Goal: Task Accomplishment & Management: Manage account settings

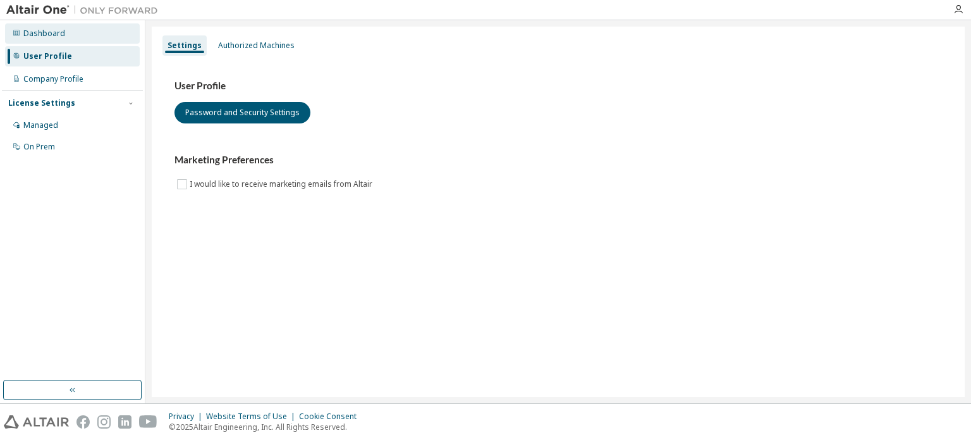
click at [71, 30] on div "Dashboard" at bounding box center [72, 33] width 135 height 20
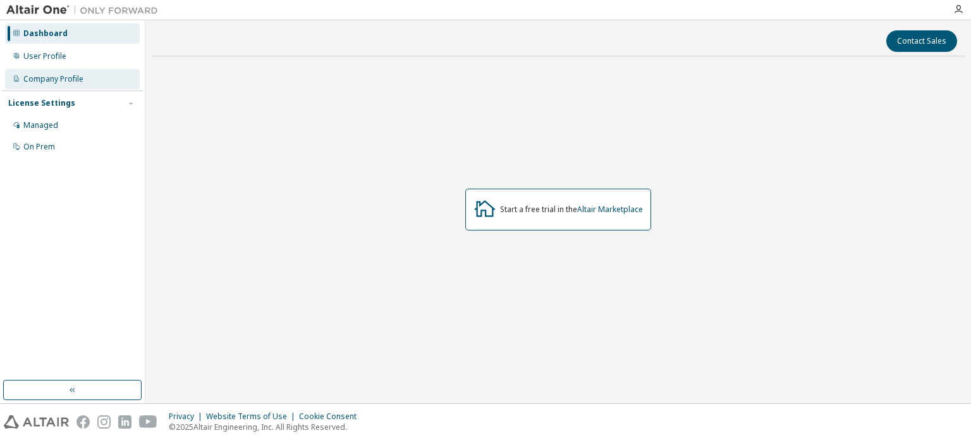
click at [71, 78] on div "Company Profile" at bounding box center [53, 79] width 60 height 10
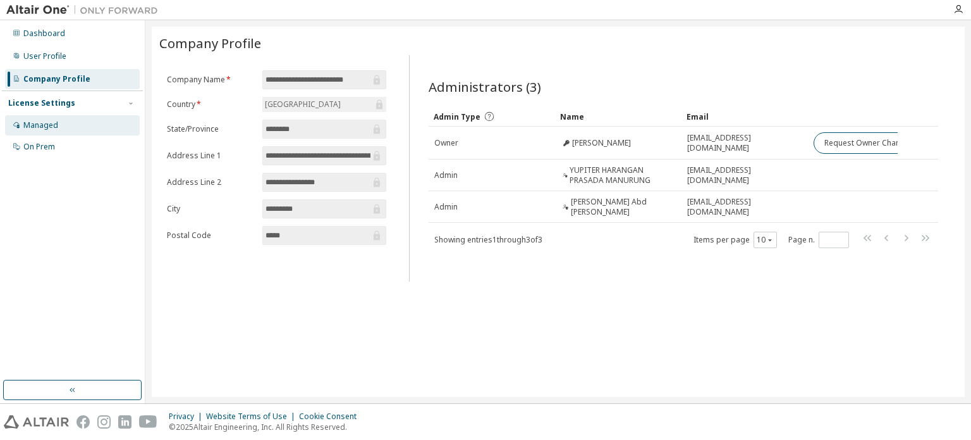
click at [97, 121] on div "Managed" at bounding box center [72, 125] width 135 height 20
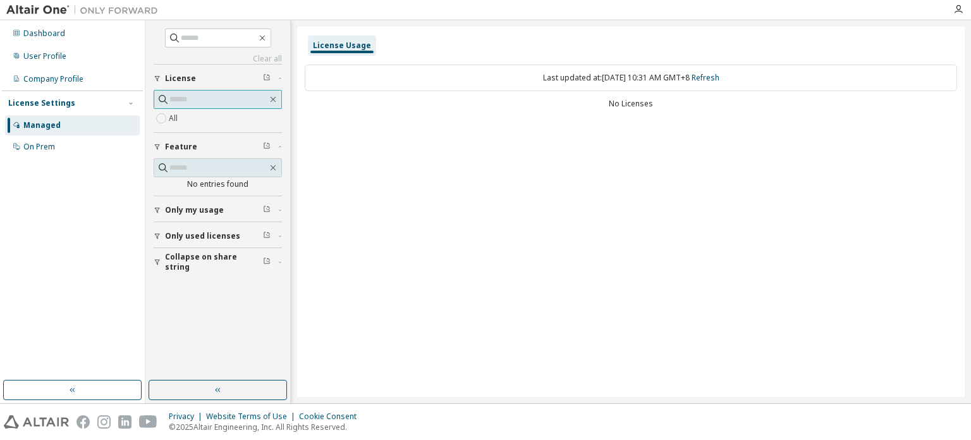
click at [247, 96] on input "text" at bounding box center [218, 99] width 98 height 13
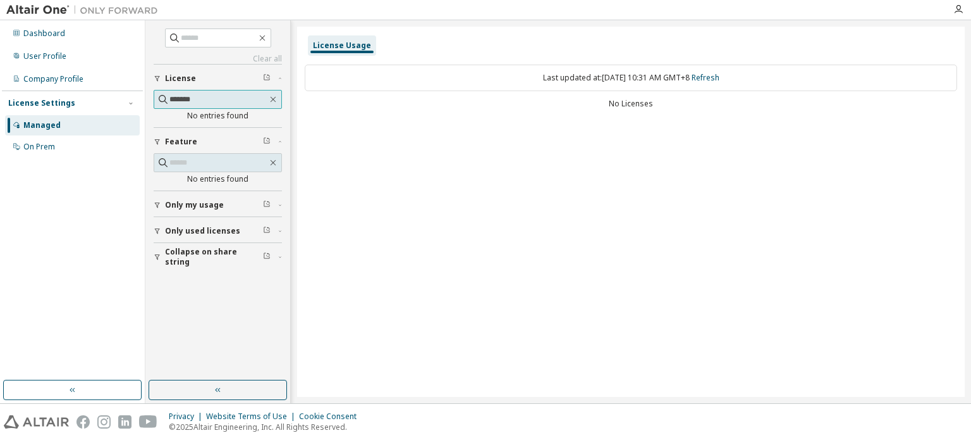
type input "*******"
click at [223, 154] on span at bounding box center [218, 162] width 128 height 19
click at [225, 163] on input "text" at bounding box center [218, 162] width 98 height 13
click at [225, 163] on input "********" at bounding box center [218, 162] width 98 height 13
type input "*******"
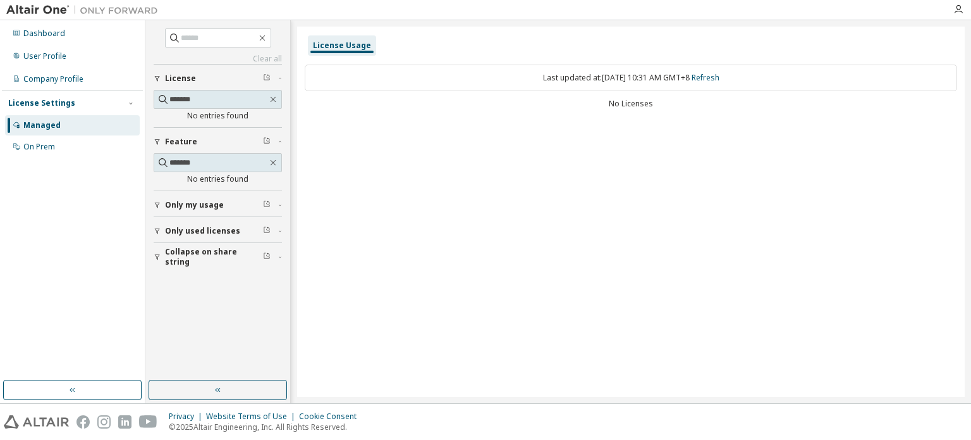
click at [209, 198] on button "Only my usage" at bounding box center [218, 205] width 128 height 28
click at [212, 266] on span "Only used licenses" at bounding box center [202, 267] width 75 height 10
click at [200, 330] on span "Collapse on share string" at bounding box center [214, 330] width 98 height 20
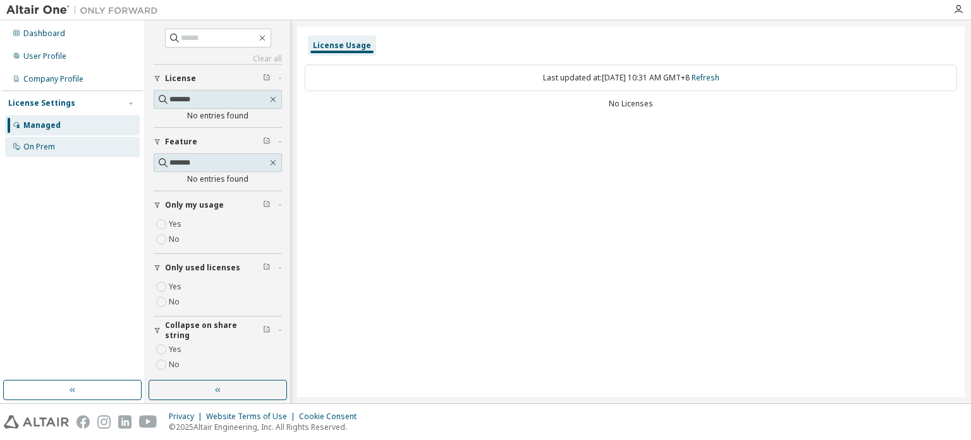
click at [37, 152] on div "On Prem" at bounding box center [72, 147] width 135 height 20
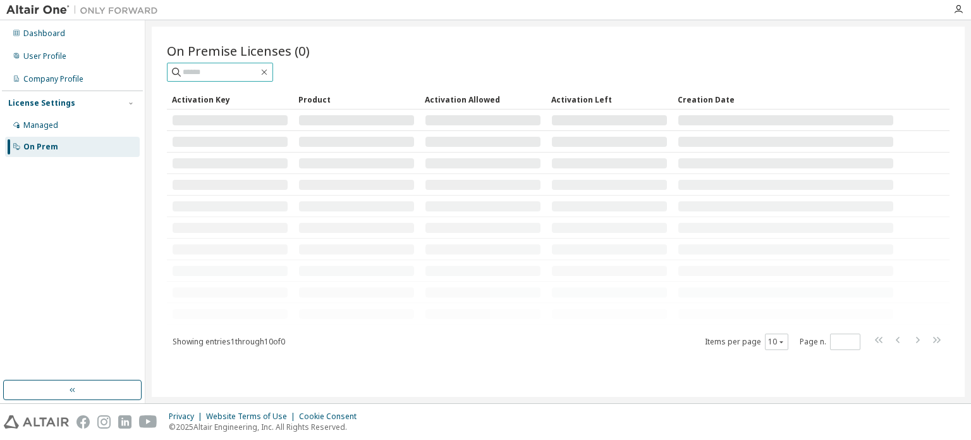
click at [200, 66] on input "text" at bounding box center [221, 72] width 76 height 13
type input "*******"
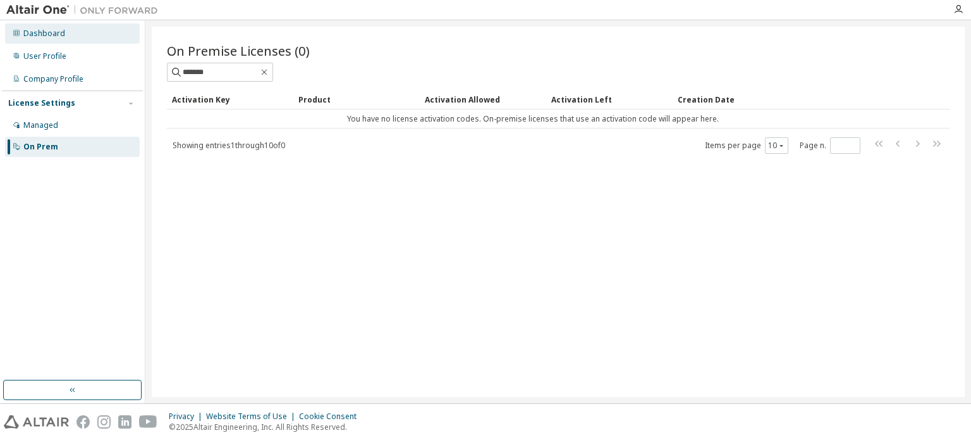
click at [40, 25] on div "Dashboard" at bounding box center [72, 33] width 135 height 20
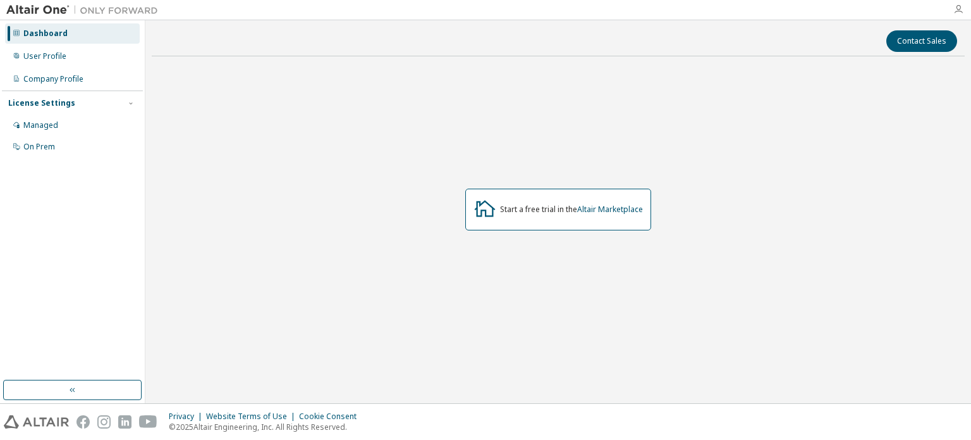
click at [961, 8] on icon "button" at bounding box center [959, 9] width 10 height 10
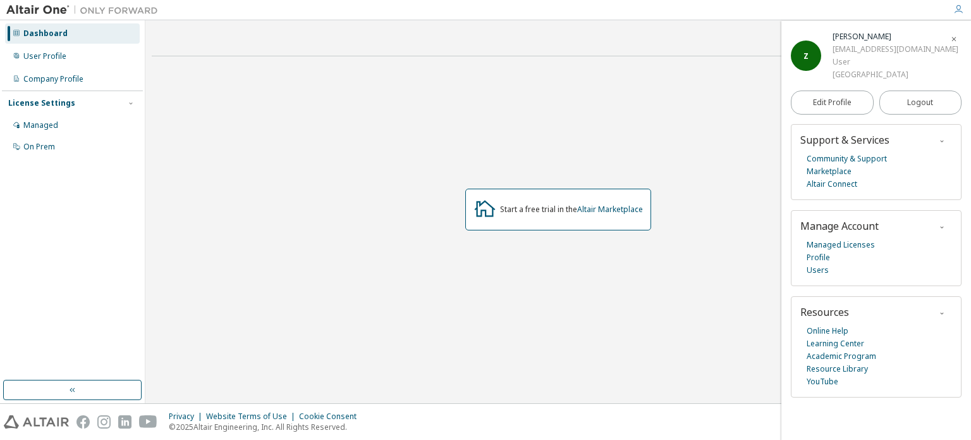
click at [833, 37] on div "ZAIDAH NURBATRISYIA" at bounding box center [896, 36] width 126 height 13
click at [801, 65] on div "Z" at bounding box center [806, 55] width 30 height 30
click at [847, 93] on link "Edit Profile" at bounding box center [832, 102] width 83 height 24
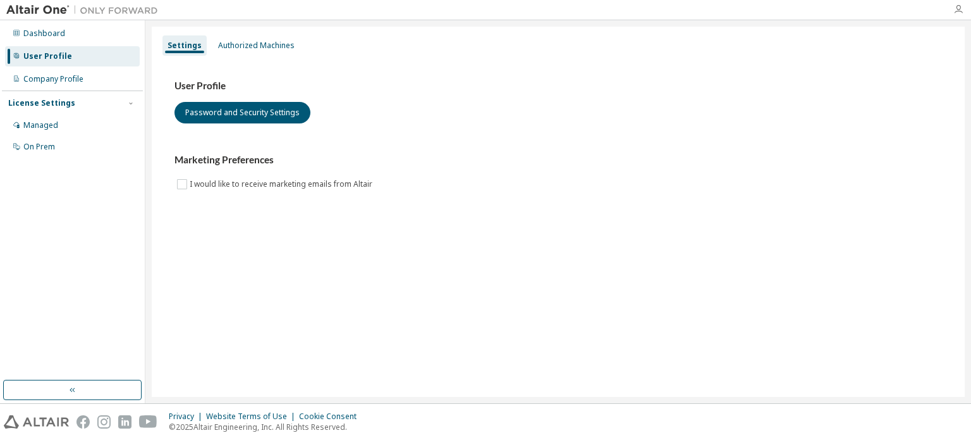
click at [955, 7] on icon "button" at bounding box center [959, 9] width 10 height 10
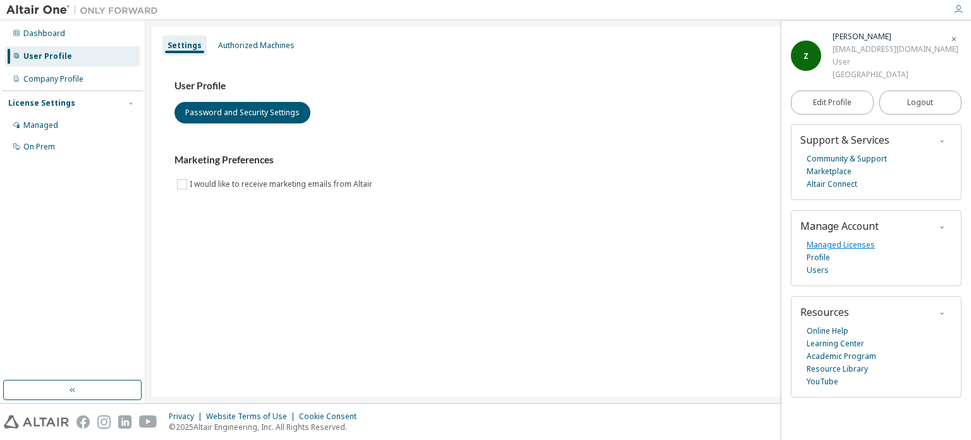
click at [812, 245] on link "Managed Licenses" at bounding box center [841, 244] width 68 height 13
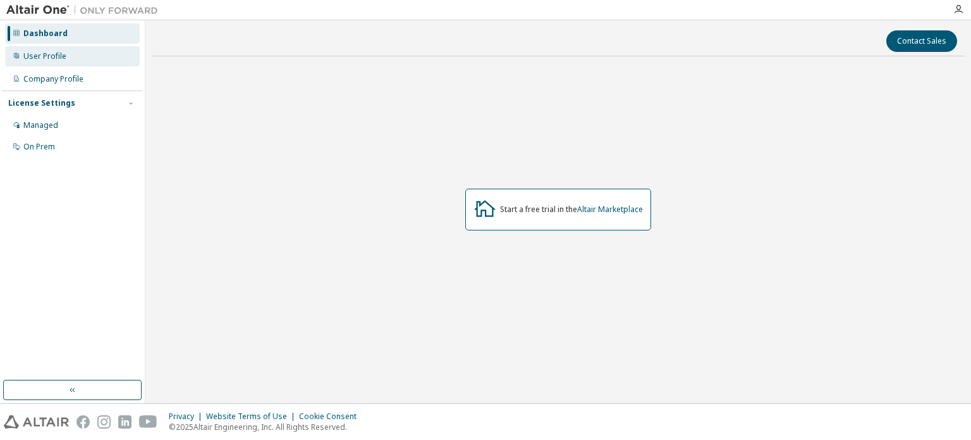
click at [66, 54] on div "User Profile" at bounding box center [72, 56] width 135 height 20
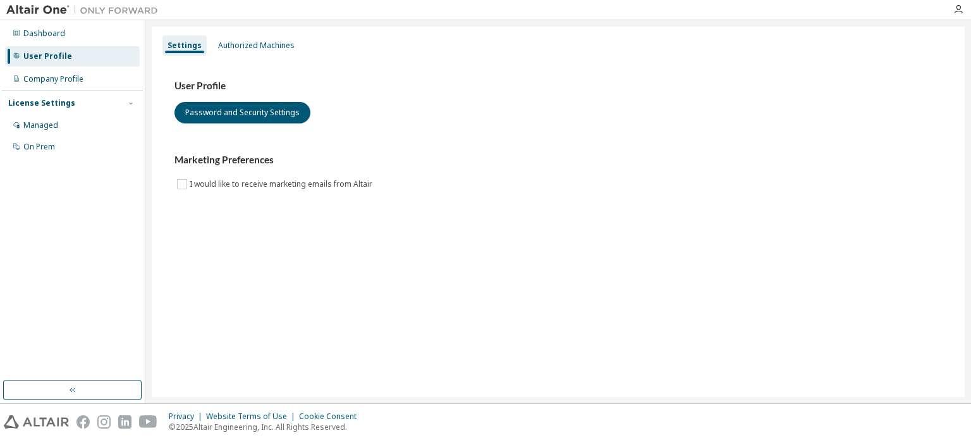
click at [51, 8] on img at bounding box center [85, 10] width 158 height 13
